Goal: Task Accomplishment & Management: Use online tool/utility

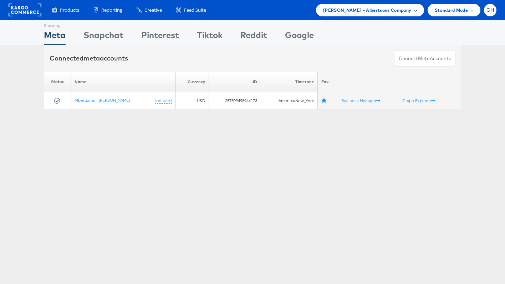
click at [366, 10] on span "[PERSON_NAME] - Albertsons Company" at bounding box center [367, 9] width 88 height 7
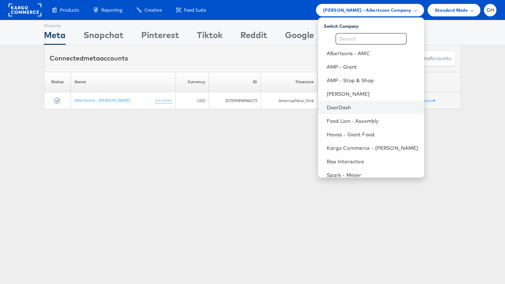
click at [344, 109] on link "DoorDash" at bounding box center [372, 107] width 92 height 7
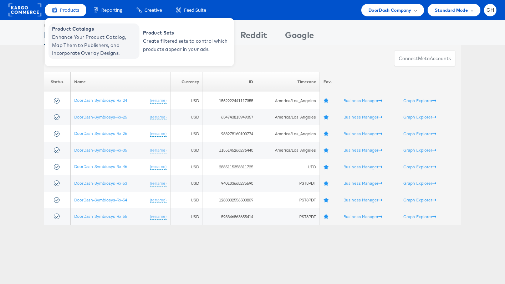
click at [76, 33] on span "Enhance Your Product Catalog, Map Them to Publishers, and Incorporate Overlay D…" at bounding box center [95, 45] width 86 height 24
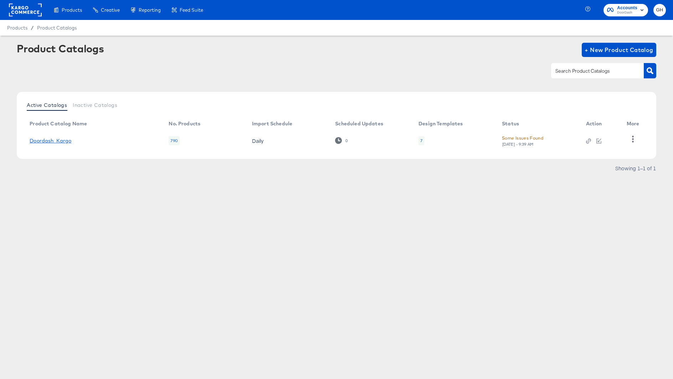
click at [60, 140] on link "Doordash_Kargo" at bounding box center [51, 141] width 42 height 6
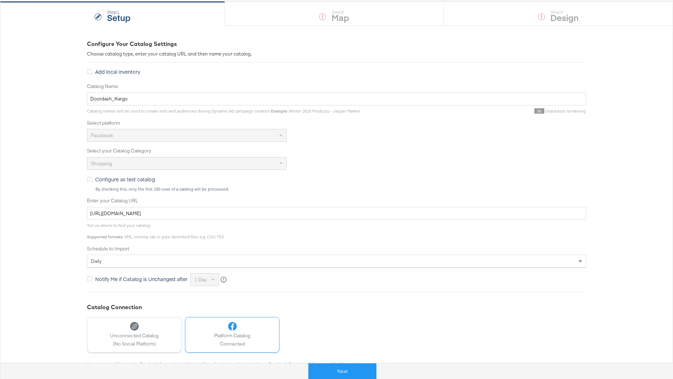
scroll to position [66, 0]
click at [347, 369] on button "Next" at bounding box center [342, 371] width 68 height 16
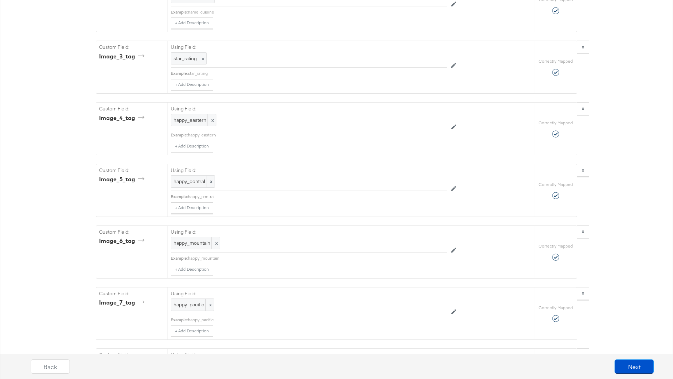
scroll to position [1541, 0]
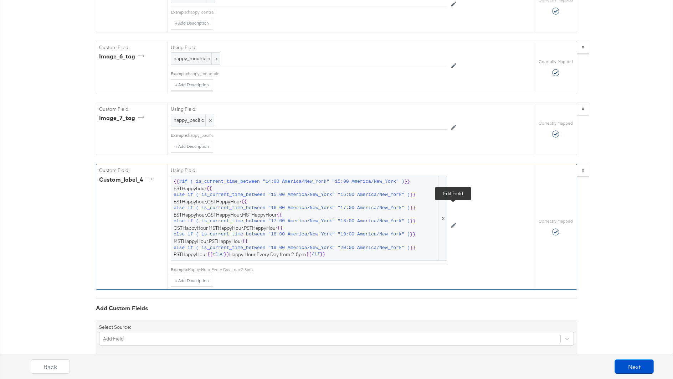
click at [455, 223] on icon at bounding box center [453, 225] width 5 height 5
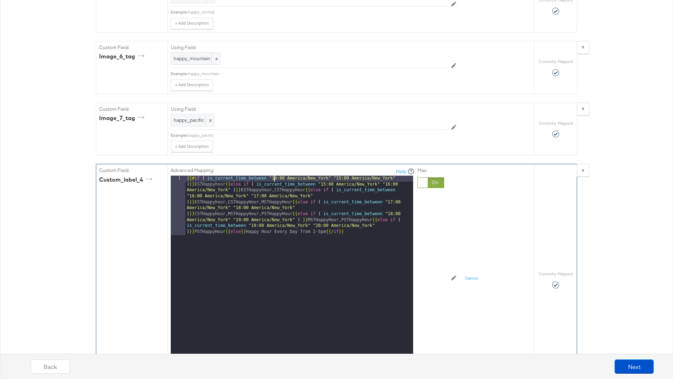
click at [275, 176] on div "{{# if ( is_current_time_between "14:00 America/New_York" "15:00 America/New_Yo…" at bounding box center [299, 324] width 228 height 297
click at [284, 176] on div "{{# if ( is_current_time_between "13:00 America/New_York" "15:00 America/New_Yo…" at bounding box center [299, 324] width 228 height 297
click at [340, 176] on div "{{# if ( is_current_time_between "13:45 America/New_York" "15:00 America/New_Yo…" at bounding box center [299, 324] width 228 height 297
click at [348, 176] on div "{{# if ( is_current_time_between "13:45 America/New_York" "14:00 America/New_Yo…" at bounding box center [299, 324] width 228 height 297
click at [325, 176] on div "{{# if ( is_current_time_between "13:45 America/New_York" "14:45 America/New_Yo…" at bounding box center [299, 324] width 228 height 297
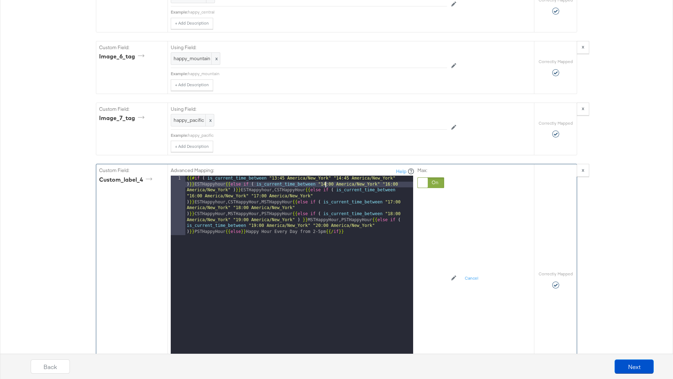
click at [332, 176] on div "{{# if ( is_current_time_between "13:45 America/New_York" "14:45 America/New_Yo…" at bounding box center [299, 324] width 228 height 297
click at [389, 176] on div "{{# if ( is_current_time_between "13:45 America/New_York" "14:45 America/New_Yo…" at bounding box center [299, 324] width 228 height 297
click at [396, 176] on div "{{# if ( is_current_time_between "13:45 America/New_York" "14:45 America/New_Yo…" at bounding box center [299, 324] width 228 height 297
click at [399, 176] on div "{{# if ( is_current_time_between "13:45 America/New_York" "14:45 America/New_Yo…" at bounding box center [299, 324] width 228 height 297
click at [194, 181] on div "{{# if ( is_current_time_between "13:45 America/New_York" "14:45 America/New_Yo…" at bounding box center [299, 324] width 228 height 297
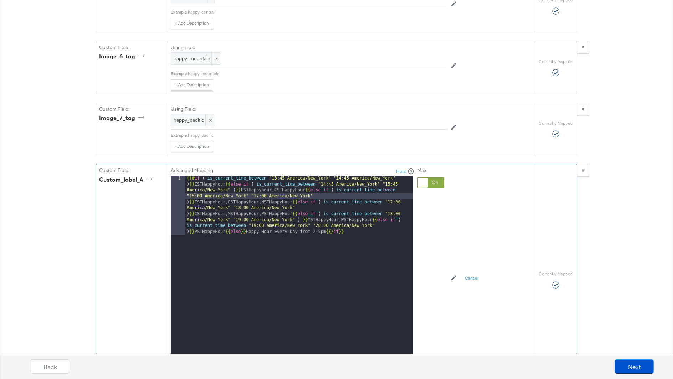
click at [201, 181] on div "{{# if ( is_current_time_between "13:45 America/New_York" "14:45 America/New_Yo…" at bounding box center [299, 324] width 228 height 297
click at [257, 182] on div "{{# if ( is_current_time_between "13:45 America/New_York" "14:45 America/New_Yo…" at bounding box center [299, 324] width 228 height 297
click at [265, 181] on div "{{# if ( is_current_time_between "13:45 America/New_York" "14:45 America/New_Yo…" at bounding box center [299, 324] width 228 height 297
click at [391, 187] on div "{{# if ( is_current_time_between "13:45 America/New_York" "14:45 America/New_Yo…" at bounding box center [299, 324] width 228 height 297
click at [399, 186] on div "{{# if ( is_current_time_between "13:45 America/New_York" "14:45 America/New_Yo…" at bounding box center [299, 324] width 228 height 297
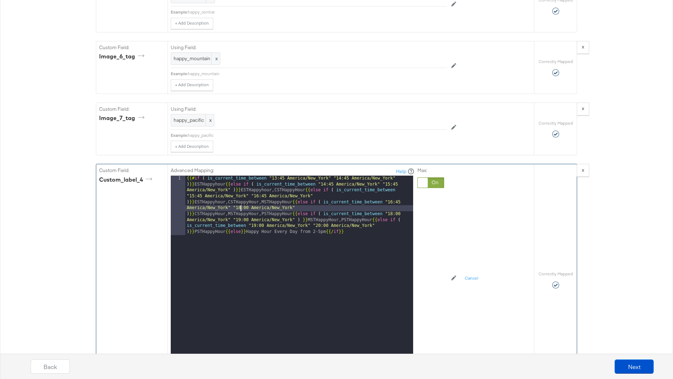
click at [239, 192] on div "{{# if ( is_current_time_between "13:45 America/New_York" "14:45 America/New_Yo…" at bounding box center [299, 324] width 228 height 297
click at [247, 191] on div "{{# if ( is_current_time_between "13:45 America/New_York" "14:45 America/New_Yo…" at bounding box center [299, 324] width 228 height 297
click at [390, 197] on div "{{# if ( is_current_time_between "13:45 America/New_York" "14:45 America/New_Yo…" at bounding box center [299, 324] width 228 height 297
click at [398, 200] on div "{{# if ( is_current_time_between "13:45 America/New_York" "14:45 America/New_Yo…" at bounding box center [299, 324] width 228 height 297
click at [239, 206] on div "{{# if ( is_current_time_between "13:45 America/New_York" "14:45 America/New_Yo…" at bounding box center [299, 324] width 228 height 297
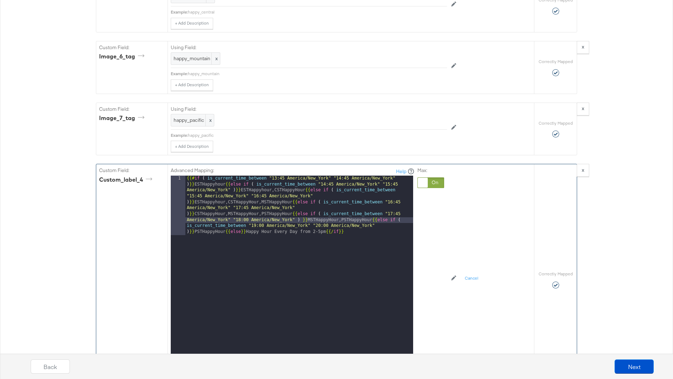
click at [248, 205] on div "{{# if ( is_current_time_between "13:45 America/New_York" "14:45 America/New_Yo…" at bounding box center [299, 324] width 228 height 297
click at [256, 210] on div "{{# if ( is_current_time_between "13:45 America/New_York" "14:45 America/New_Yo…" at bounding box center [299, 324] width 228 height 297
click at [263, 212] on div "{{# if ( is_current_time_between "13:45 America/New_York" "14:45 America/New_Yo…" at bounding box center [299, 324] width 228 height 297
click at [320, 210] on div "{{# if ( is_current_time_between "13:45 America/New_York" "14:45 America/New_Yo…" at bounding box center [299, 324] width 228 height 297
click at [328, 211] on div "{{# if ( is_current_time_between "13:45 America/New_York" "14:45 America/New_Yo…" at bounding box center [299, 324] width 228 height 297
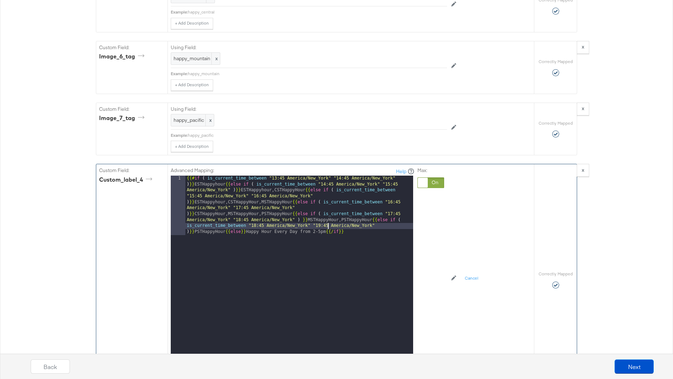
click at [454, 223] on div "Advanced Mapping: Help 1 {{# if ( is_current_time_between "13:45 America/New_Yo…" at bounding box center [327, 278] width 312 height 228
click at [399, 354] on button "Apply" at bounding box center [403, 360] width 22 height 13
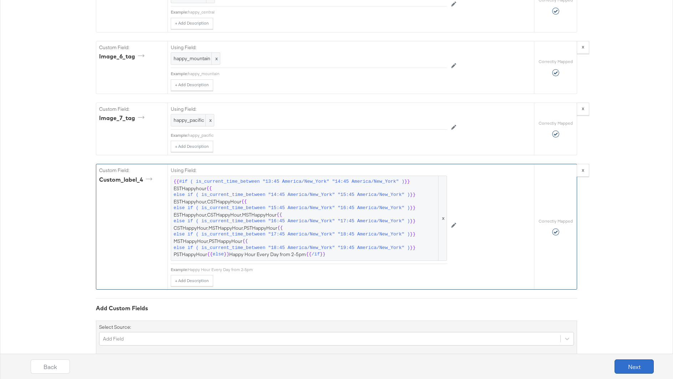
click at [626, 363] on button "Next" at bounding box center [633, 367] width 39 height 14
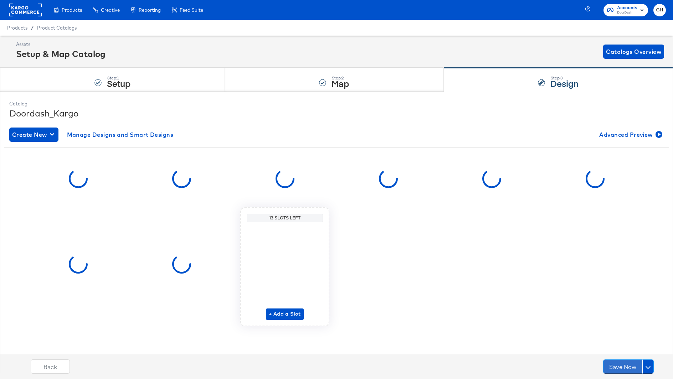
click at [626, 363] on button "Save Now" at bounding box center [622, 367] width 39 height 14
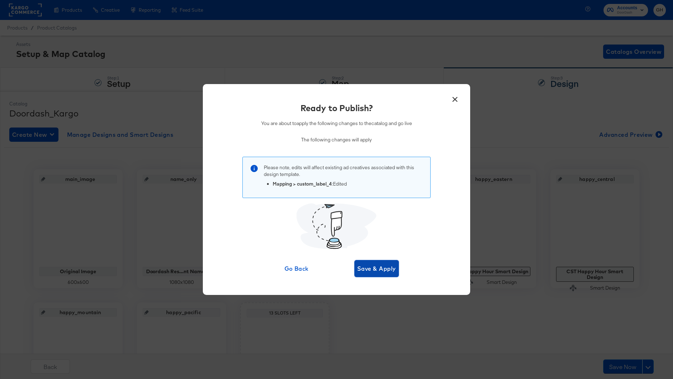
click at [375, 266] on span "Save & Apply" at bounding box center [376, 269] width 39 height 10
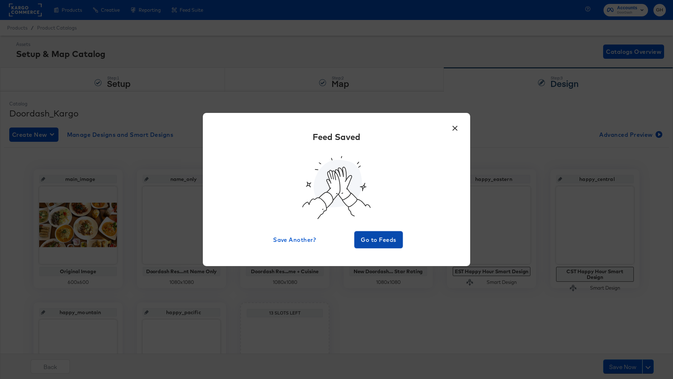
click at [383, 247] on button "Go to Feeds" at bounding box center [378, 239] width 48 height 17
